Goal: Task Accomplishment & Management: Use online tool/utility

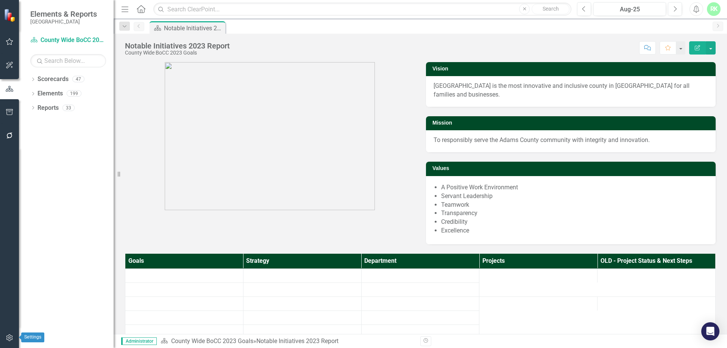
click at [8, 342] on button "button" at bounding box center [9, 338] width 17 height 16
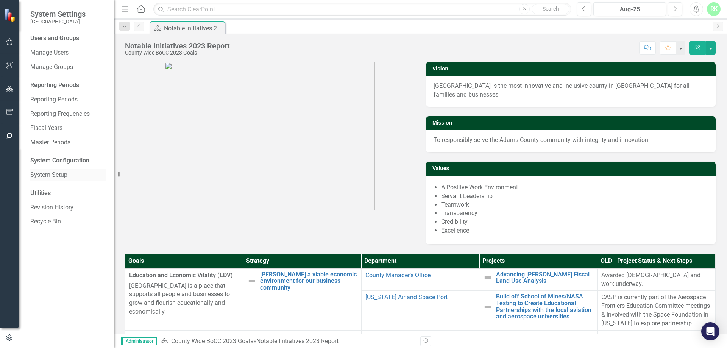
click at [50, 177] on link "System Setup" at bounding box center [68, 175] width 76 height 9
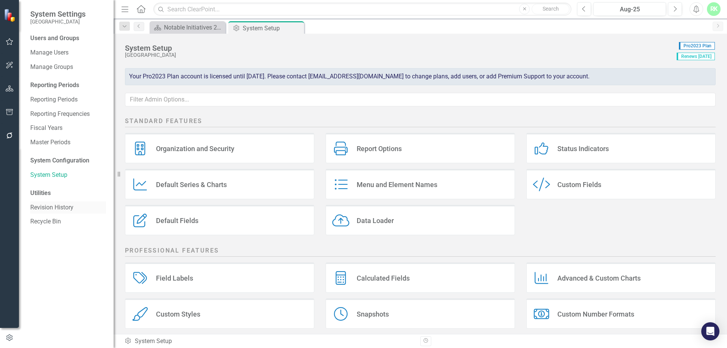
click at [52, 207] on link "Revision History" at bounding box center [68, 207] width 76 height 9
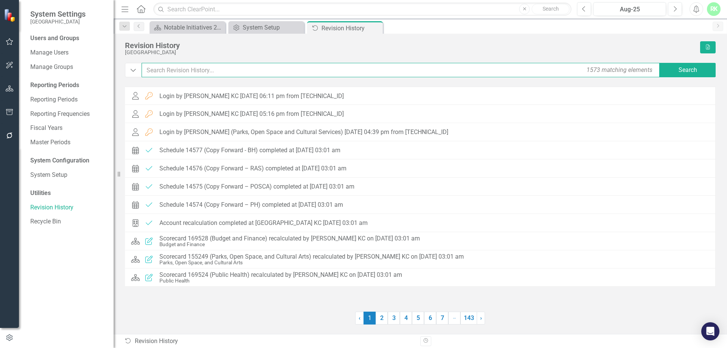
click at [204, 72] on input "text" at bounding box center [401, 70] width 519 height 14
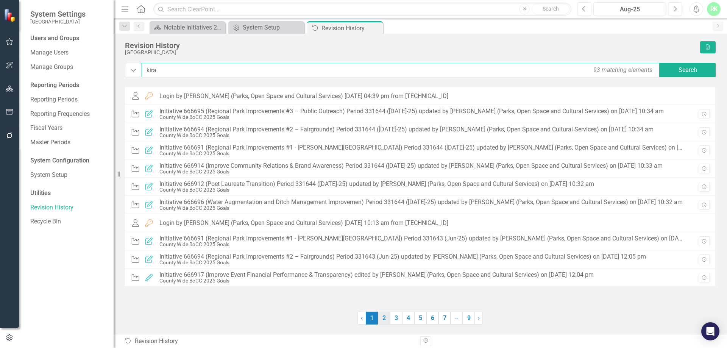
type input "kira"
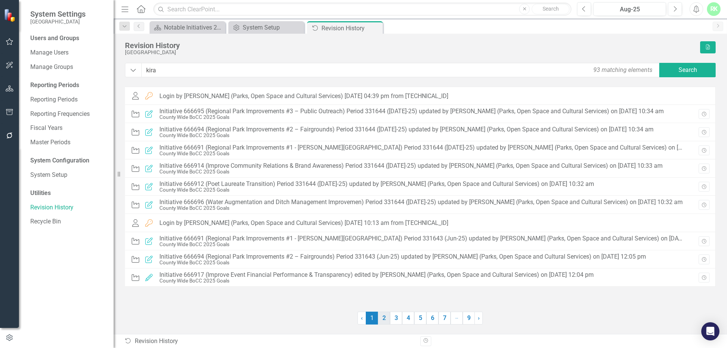
click at [381, 318] on link "2" at bounding box center [384, 318] width 12 height 13
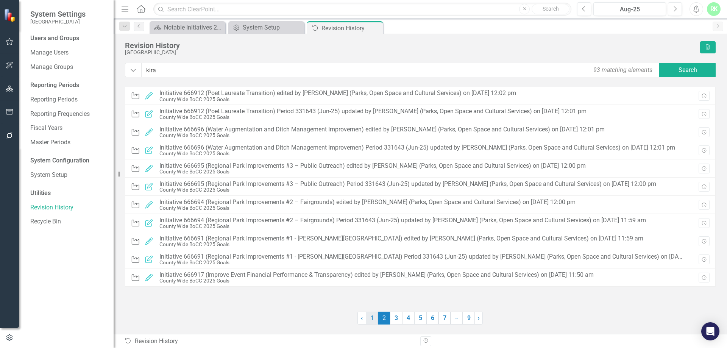
click at [372, 313] on link "1" at bounding box center [372, 318] width 12 height 13
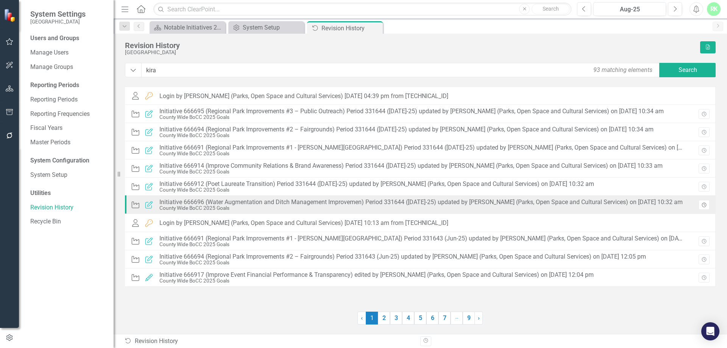
click at [699, 205] on button "Revision History" at bounding box center [704, 205] width 11 height 10
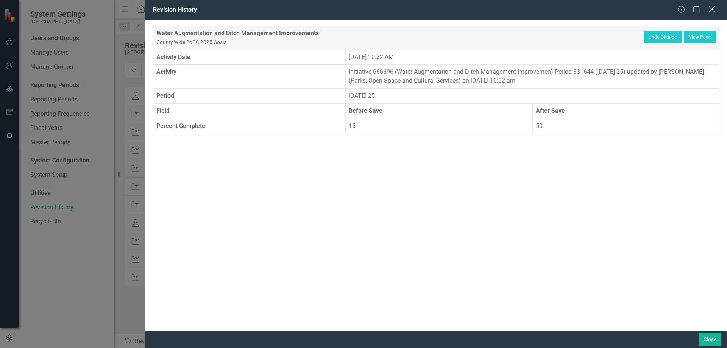
click at [711, 9] on icon at bounding box center [712, 9] width 6 height 6
